Goal: Download file/media

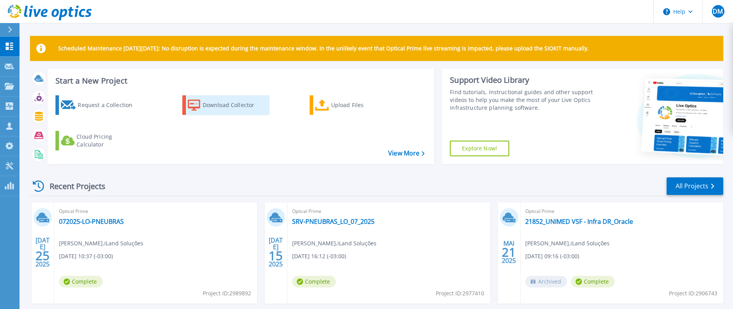
click at [217, 103] on div "Download Collector" at bounding box center [234, 105] width 62 height 16
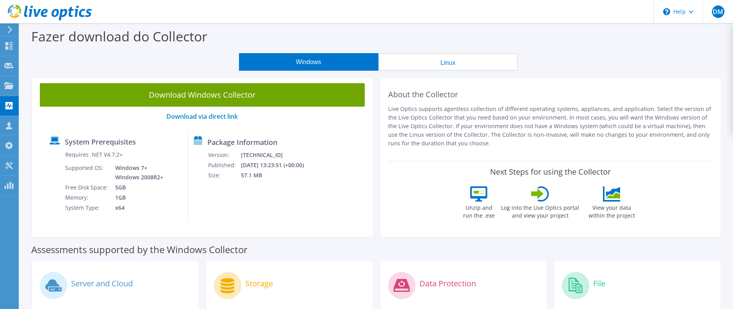
click at [185, 97] on link "Download Windows Collector" at bounding box center [202, 94] width 325 height 23
